Goal: Browse casually

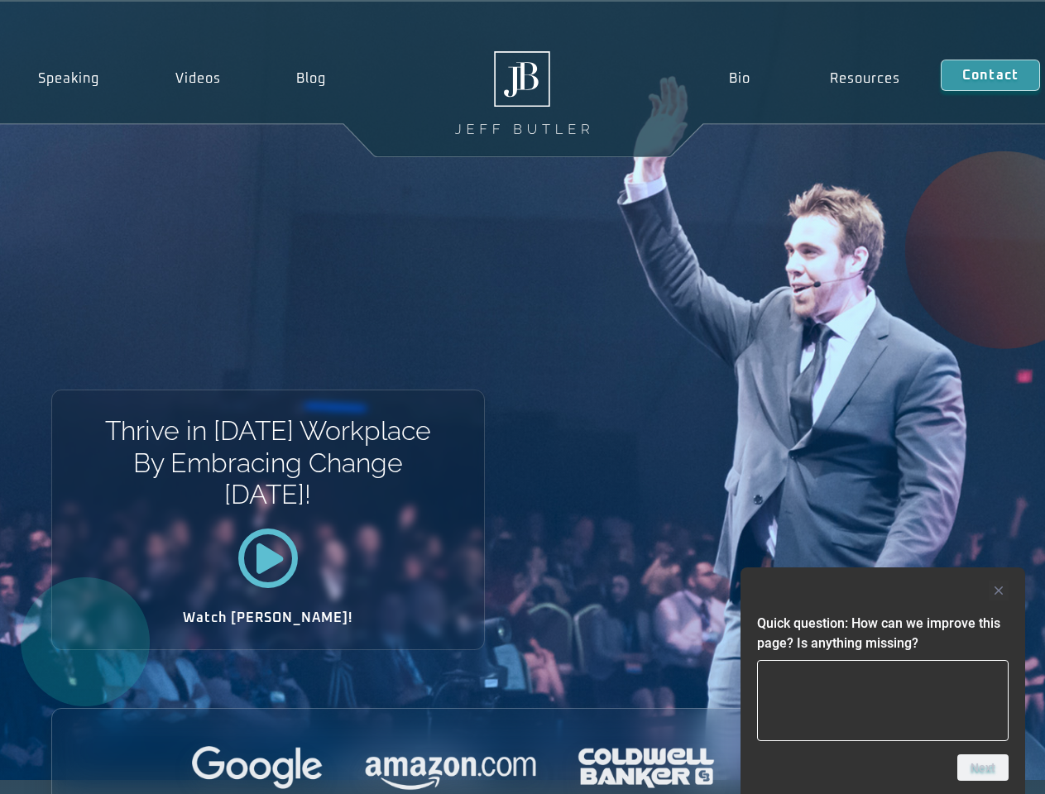
click at [522, 397] on div "Thrive in [DATE] Workplace By Embracing Change [DATE]! Watch [PERSON_NAME]!" at bounding box center [522, 391] width 1045 height 779
click at [883, 591] on div at bounding box center [883, 591] width 252 height 20
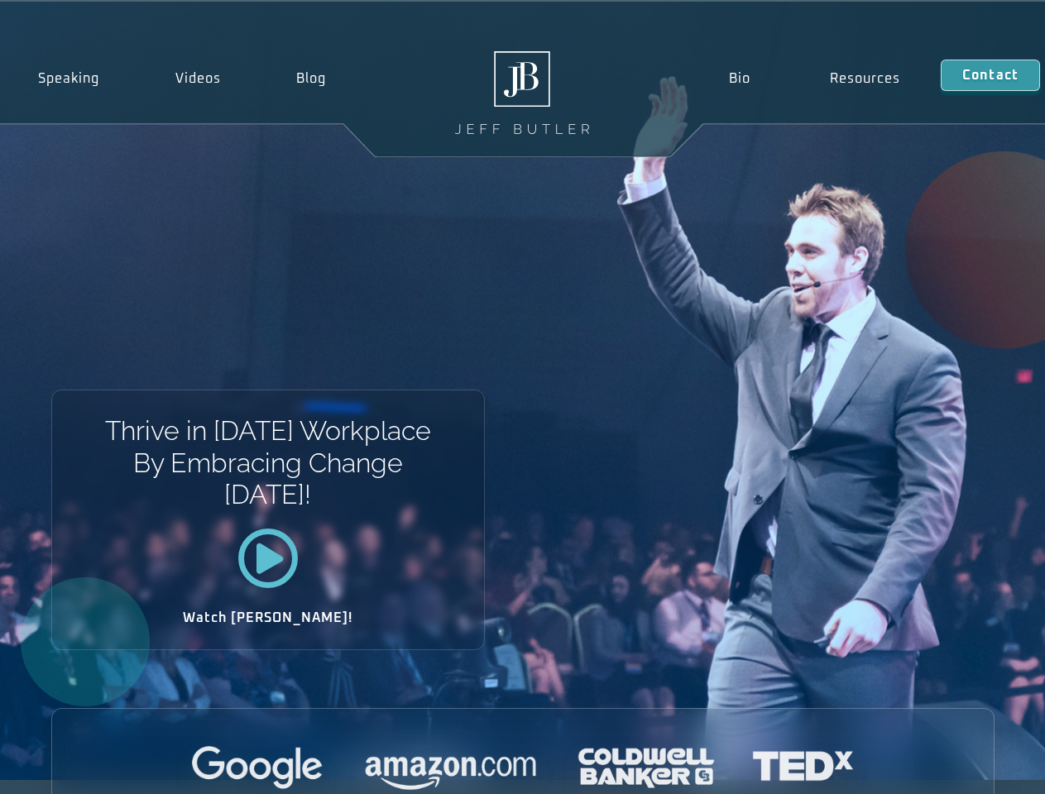
click at [983, 768] on div at bounding box center [523, 769] width 942 height 46
